Goal: Check status: Check status

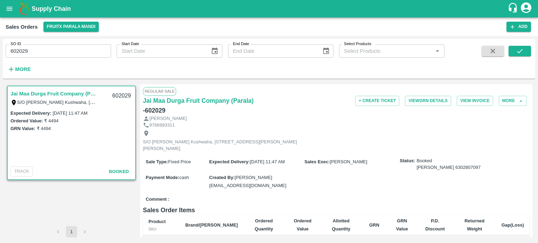
scroll to position [189, 0]
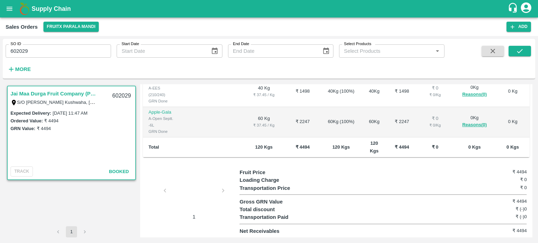
click at [43, 50] on input "602029" at bounding box center [58, 50] width 105 height 13
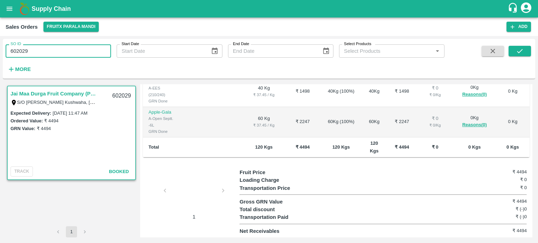
click at [43, 50] on input "602029" at bounding box center [58, 50] width 105 height 13
paste input "text"
type input "601108"
click at [516, 55] on button "submit" at bounding box center [520, 51] width 22 height 11
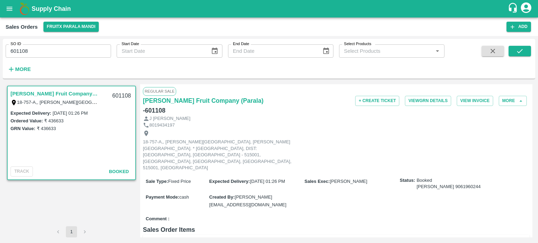
click at [165, 106] on h6 "- 601108" at bounding box center [154, 111] width 22 height 10
copy h6 "601108"
click at [165, 106] on h6 "- 601108" at bounding box center [154, 111] width 22 height 10
